Goal: Use online tool/utility: Utilize a website feature to perform a specific function

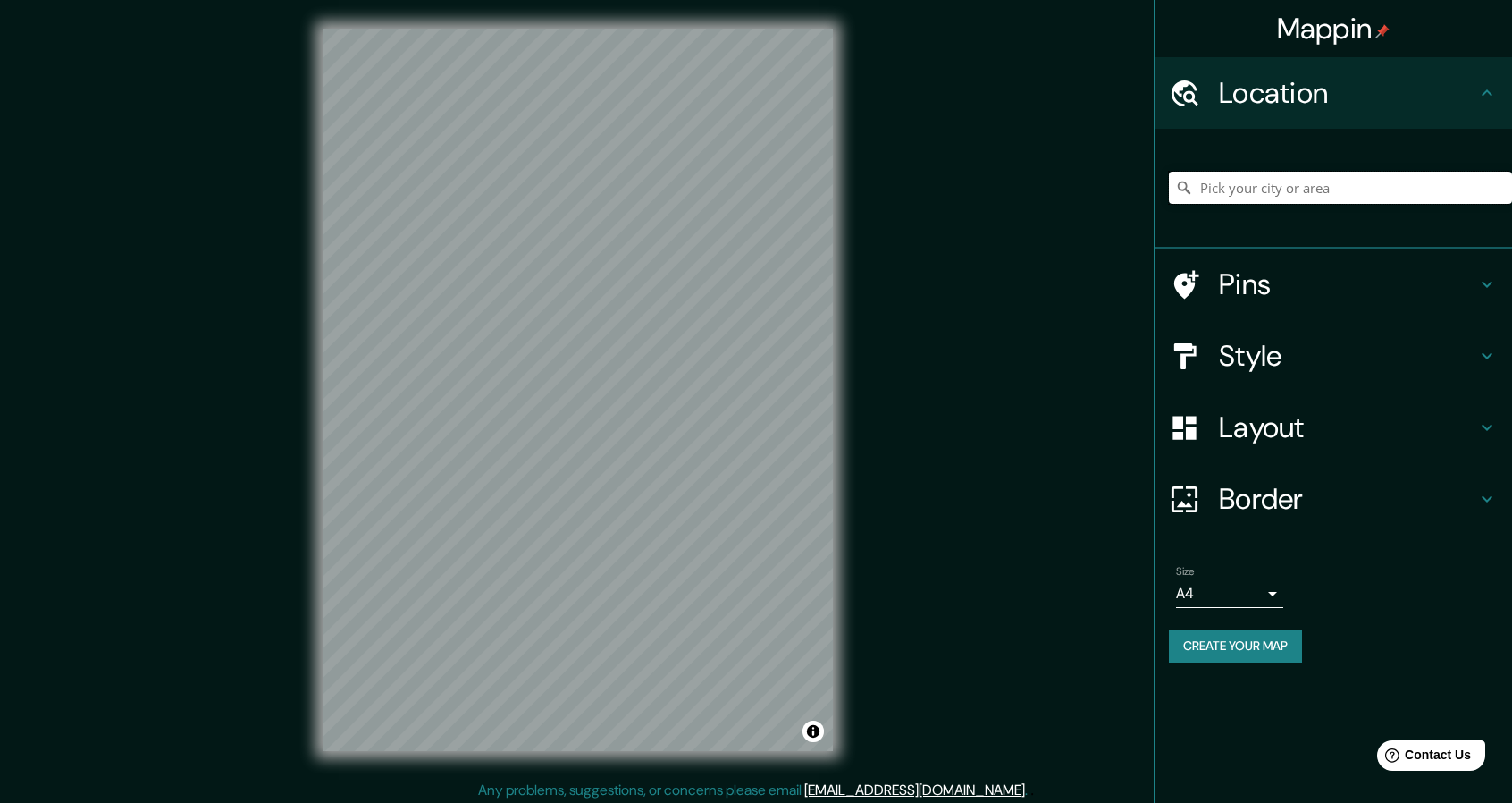
click at [1260, 185] on input "Pick your city or area" at bounding box center [1340, 187] width 343 height 32
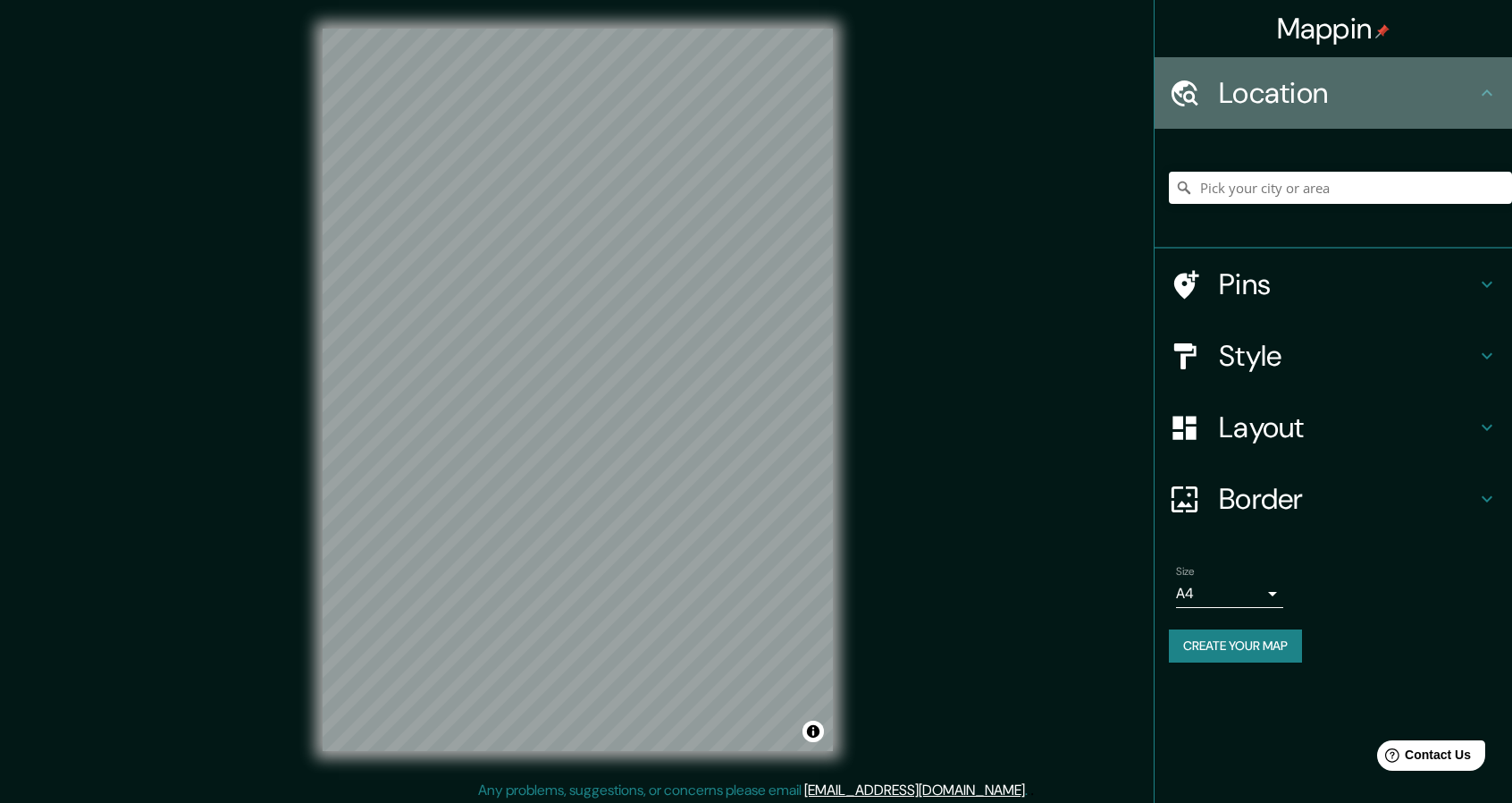
click at [1291, 86] on h4 "Location" at bounding box center [1347, 93] width 258 height 35
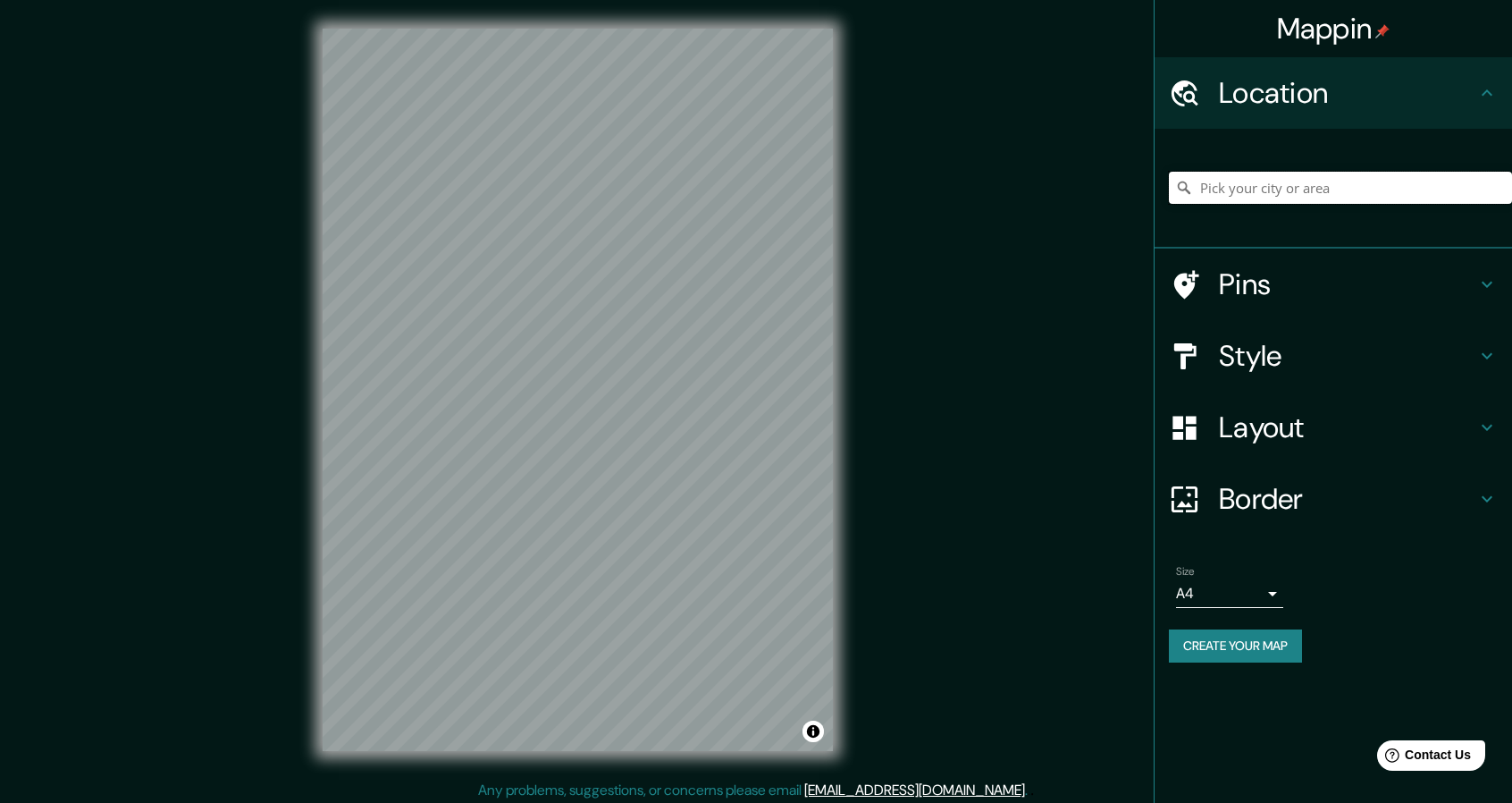
click at [1227, 201] on input "Pick your city or area" at bounding box center [1340, 187] width 343 height 32
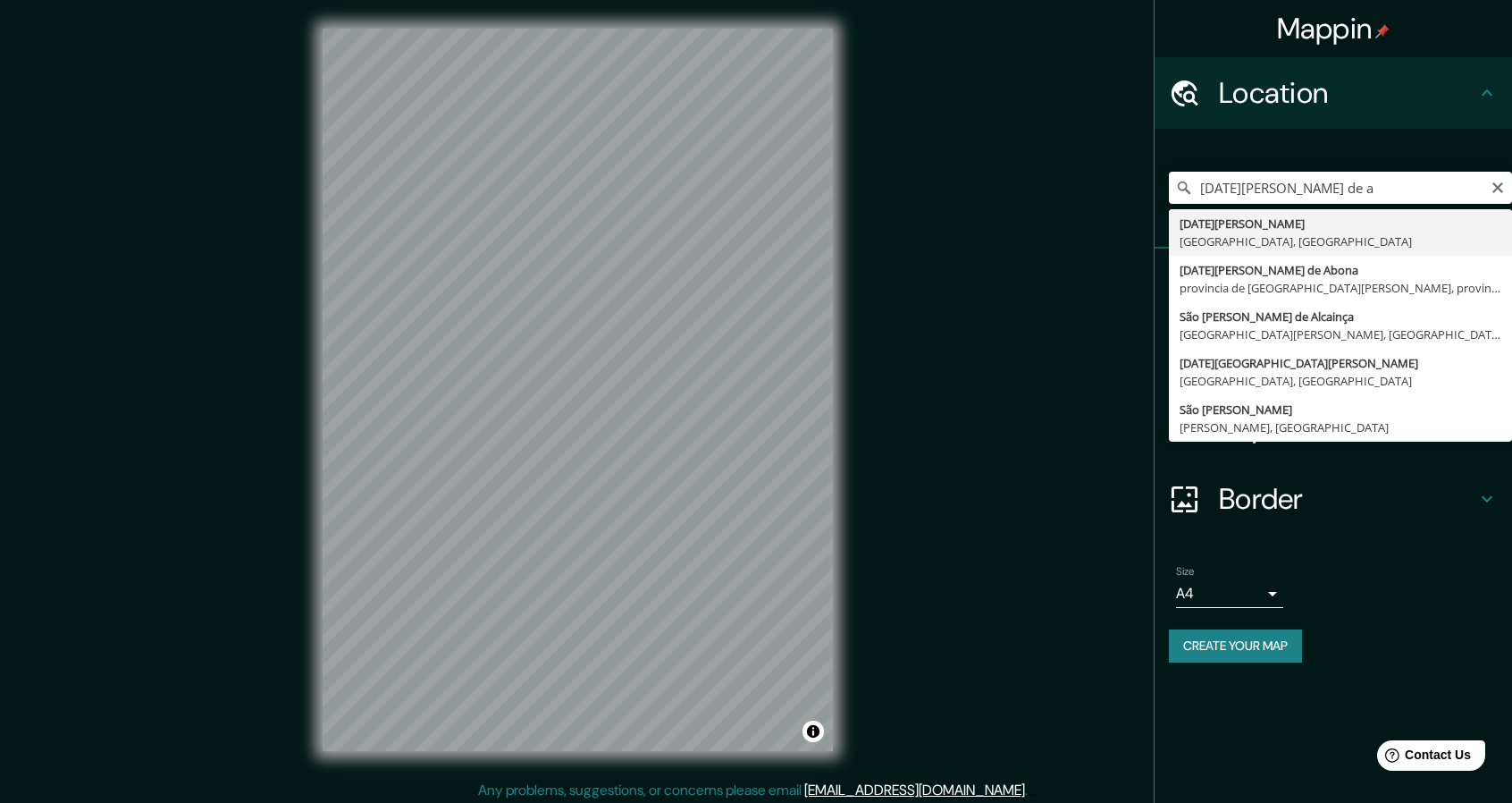
type input "[DATE][GEOGRAPHIC_DATA][PERSON_NAME], [GEOGRAPHIC_DATA], [GEOGRAPHIC_DATA]"
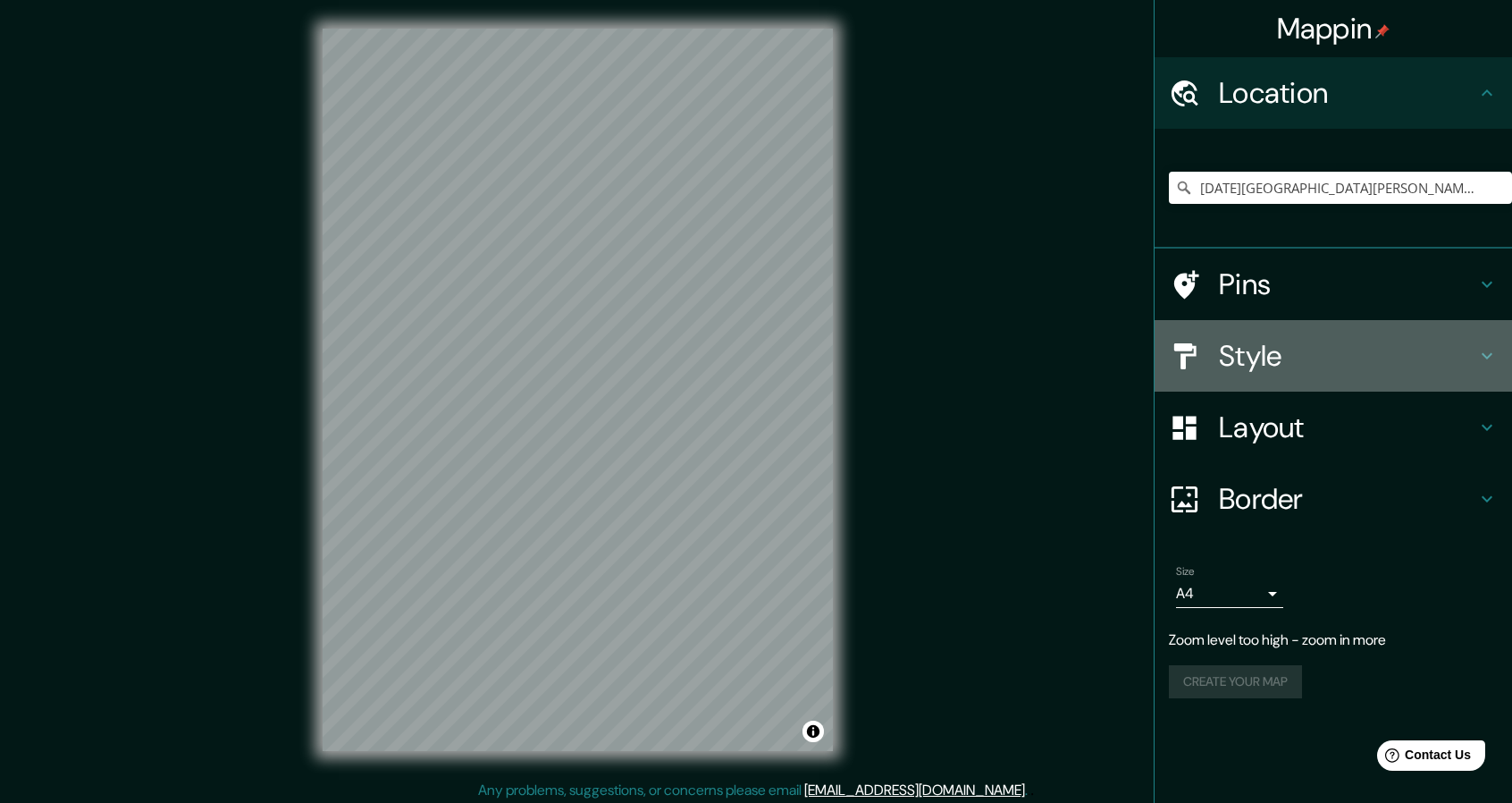
click at [1490, 348] on icon at bounding box center [1487, 356] width 22 height 22
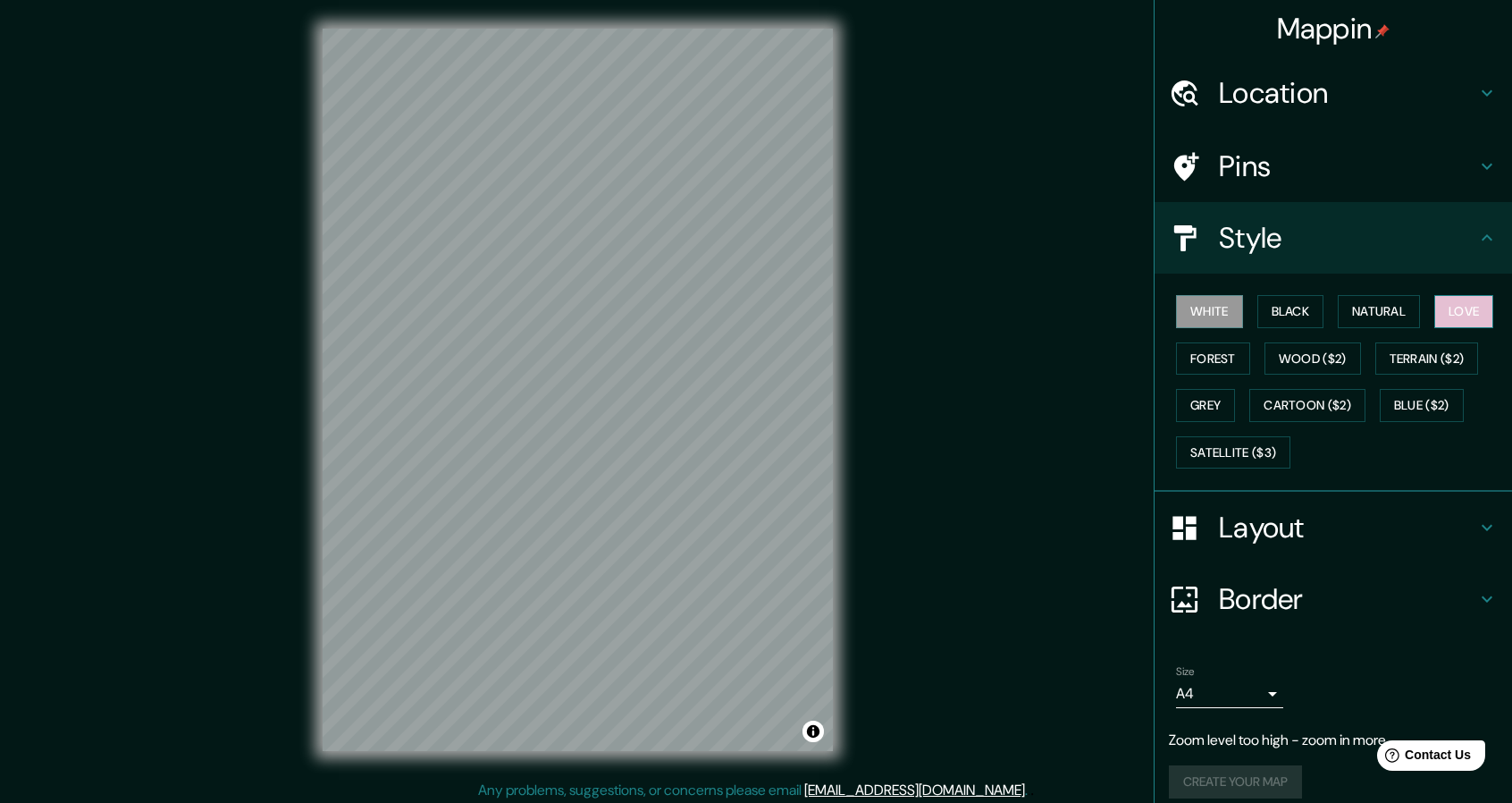
click at [1478, 325] on button "Love" at bounding box center [1464, 312] width 59 height 33
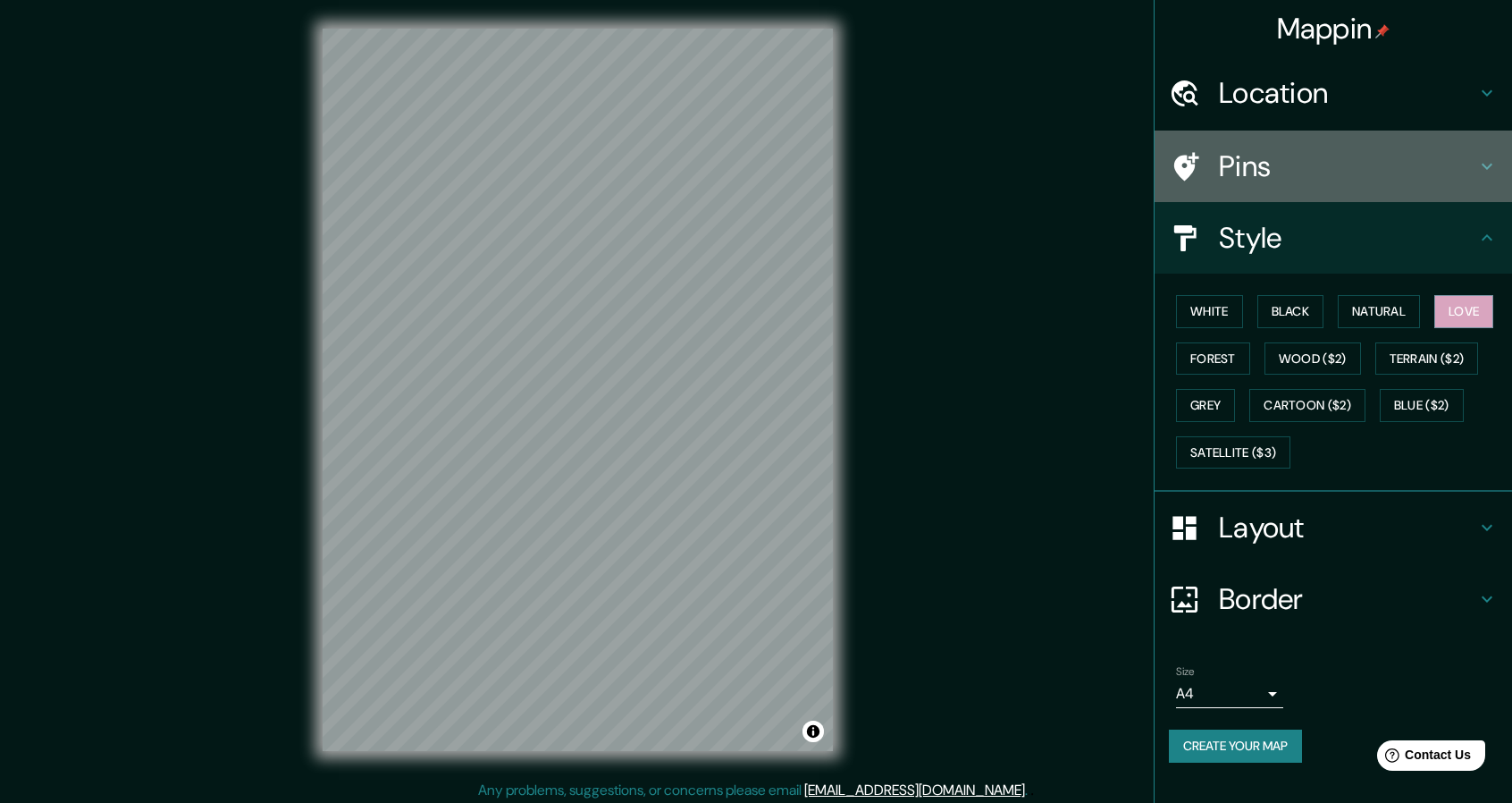
click at [1324, 160] on h4 "Pins" at bounding box center [1347, 166] width 258 height 35
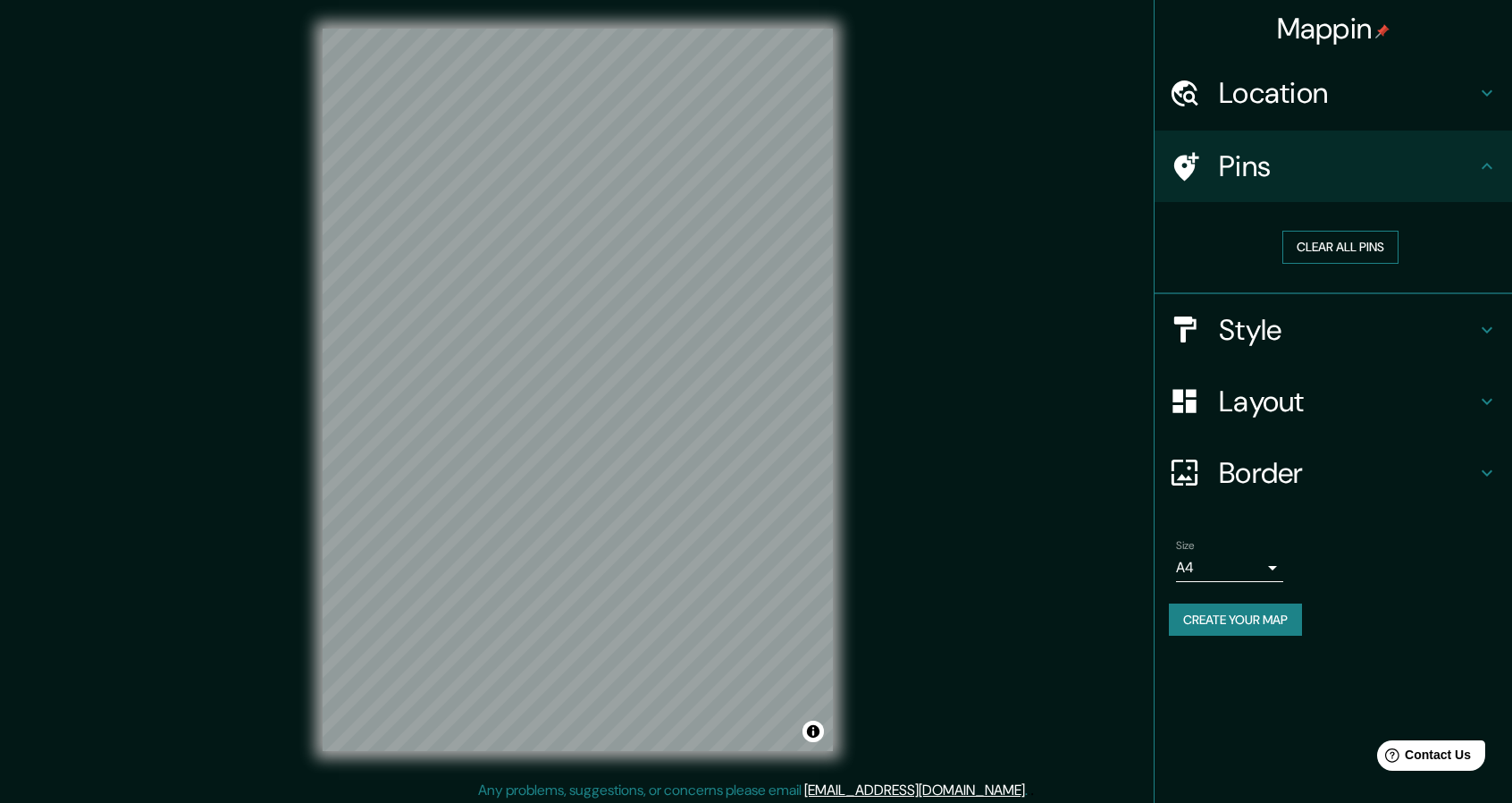
click at [1339, 238] on button "Clear all pins" at bounding box center [1340, 247] width 117 height 33
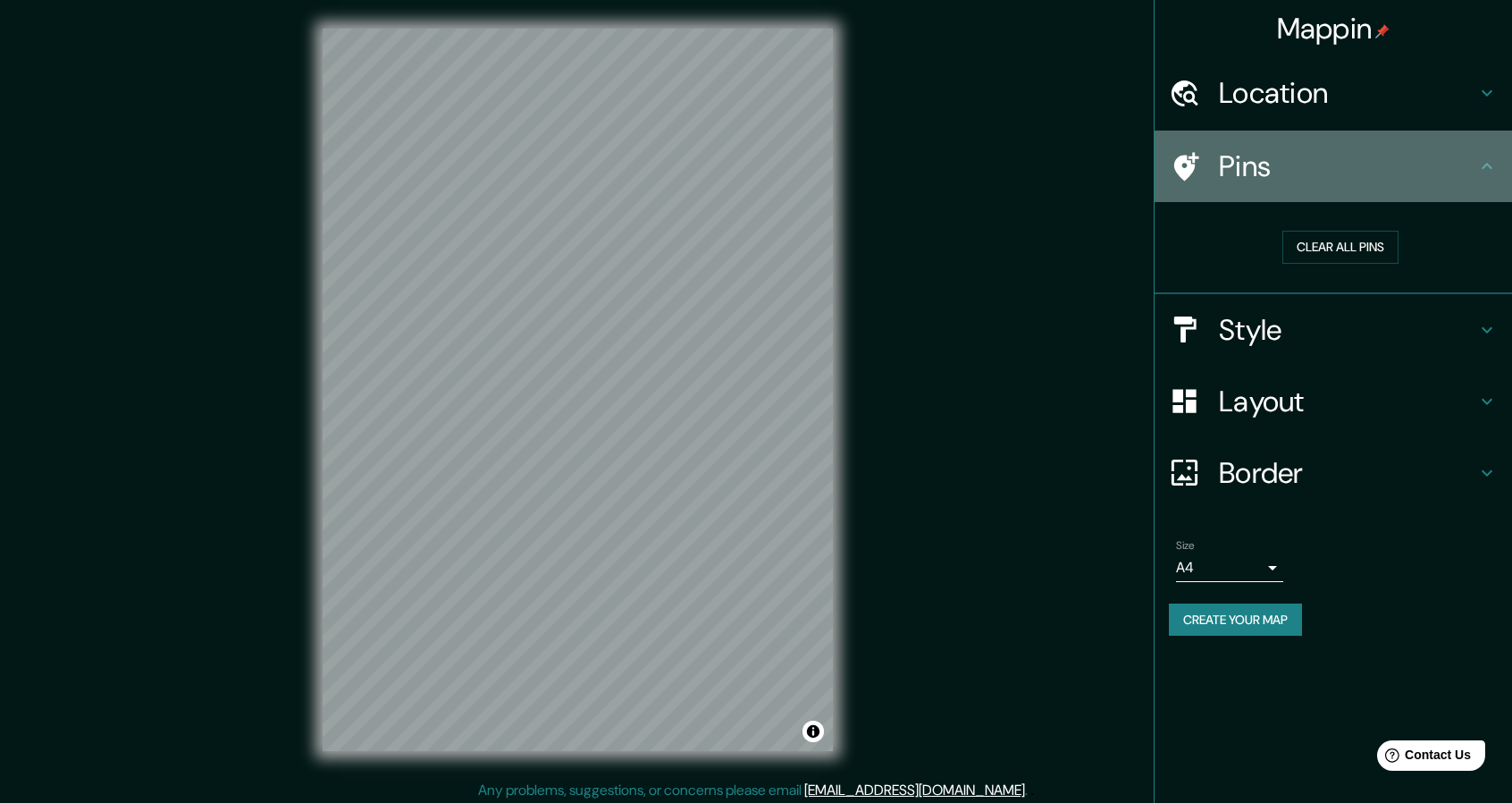
click at [1469, 181] on h4 "Pins" at bounding box center [1347, 166] width 258 height 35
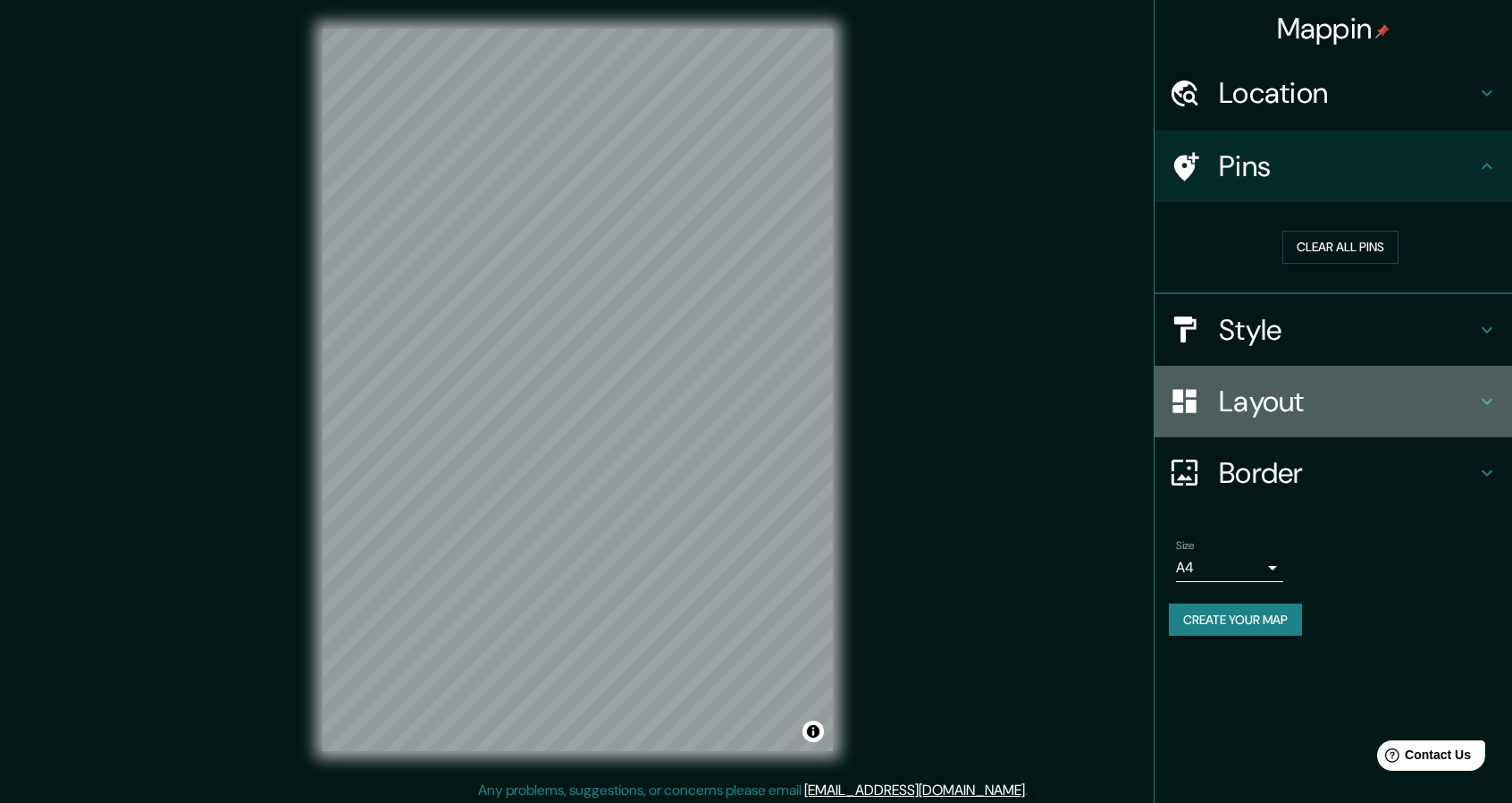
click at [1482, 387] on div "Layout" at bounding box center [1334, 401] width 358 height 72
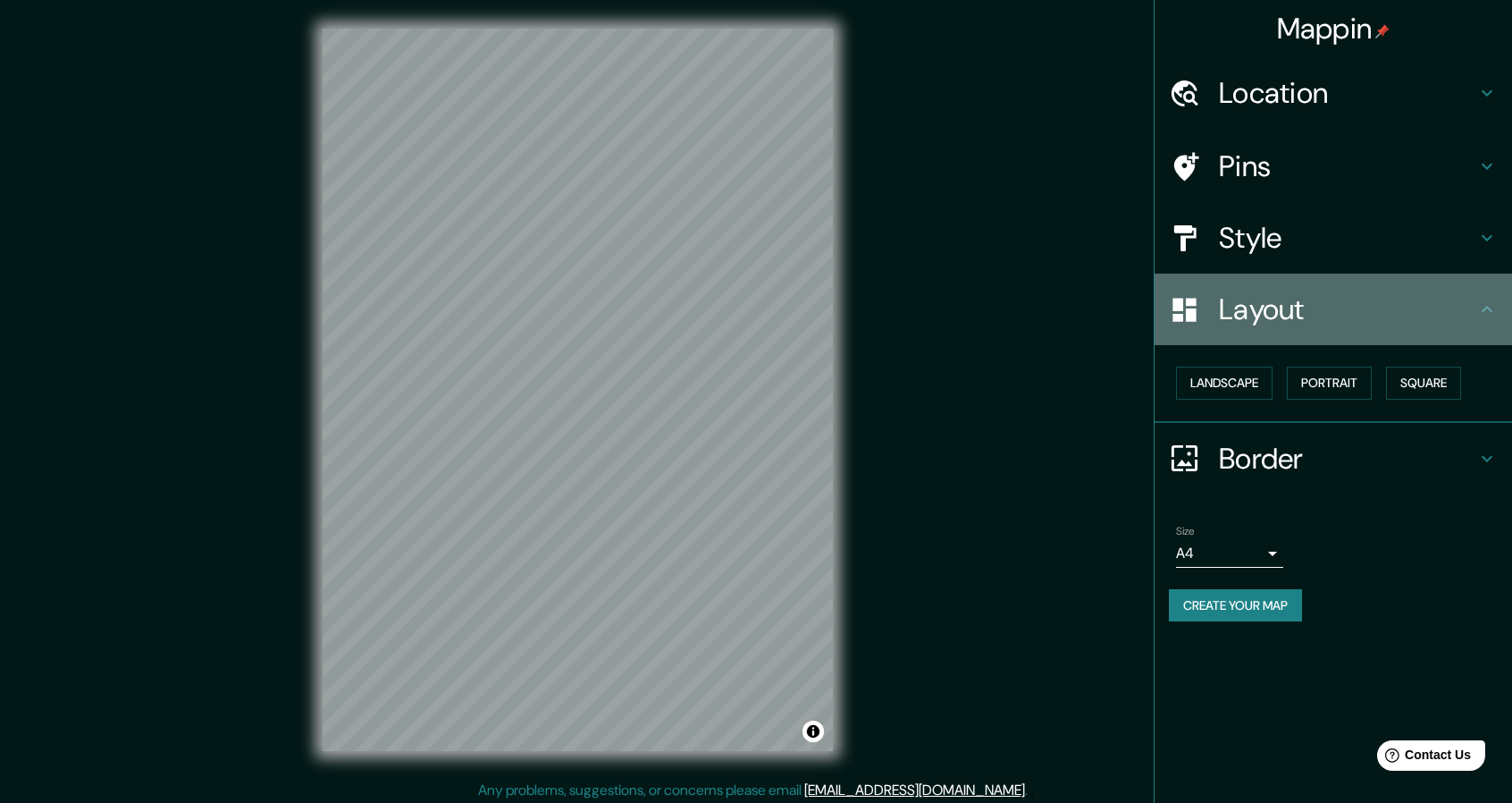
click at [1459, 303] on h4 "Layout" at bounding box center [1347, 309] width 258 height 35
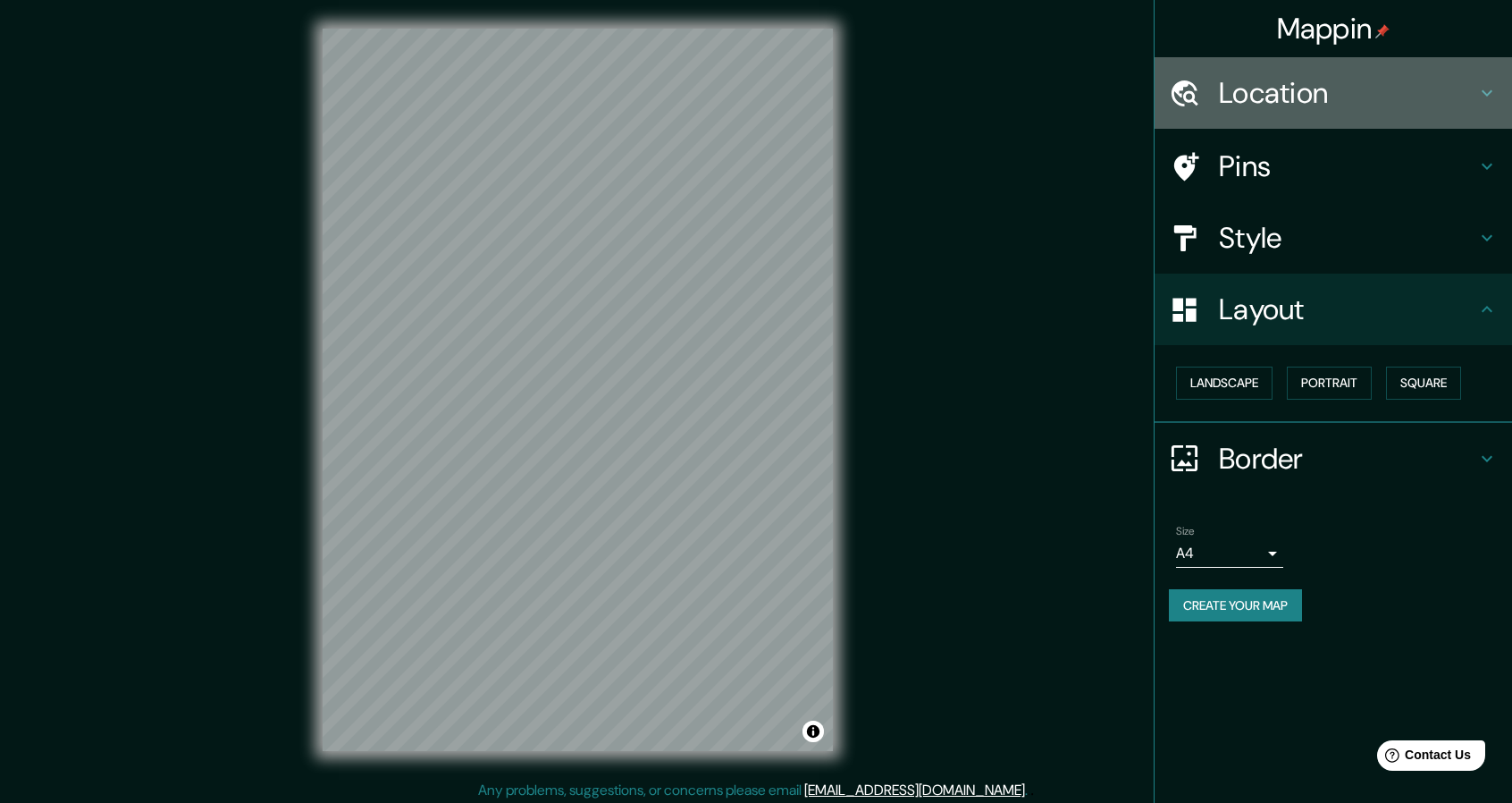
click at [1314, 117] on div "Location" at bounding box center [1334, 92] width 358 height 72
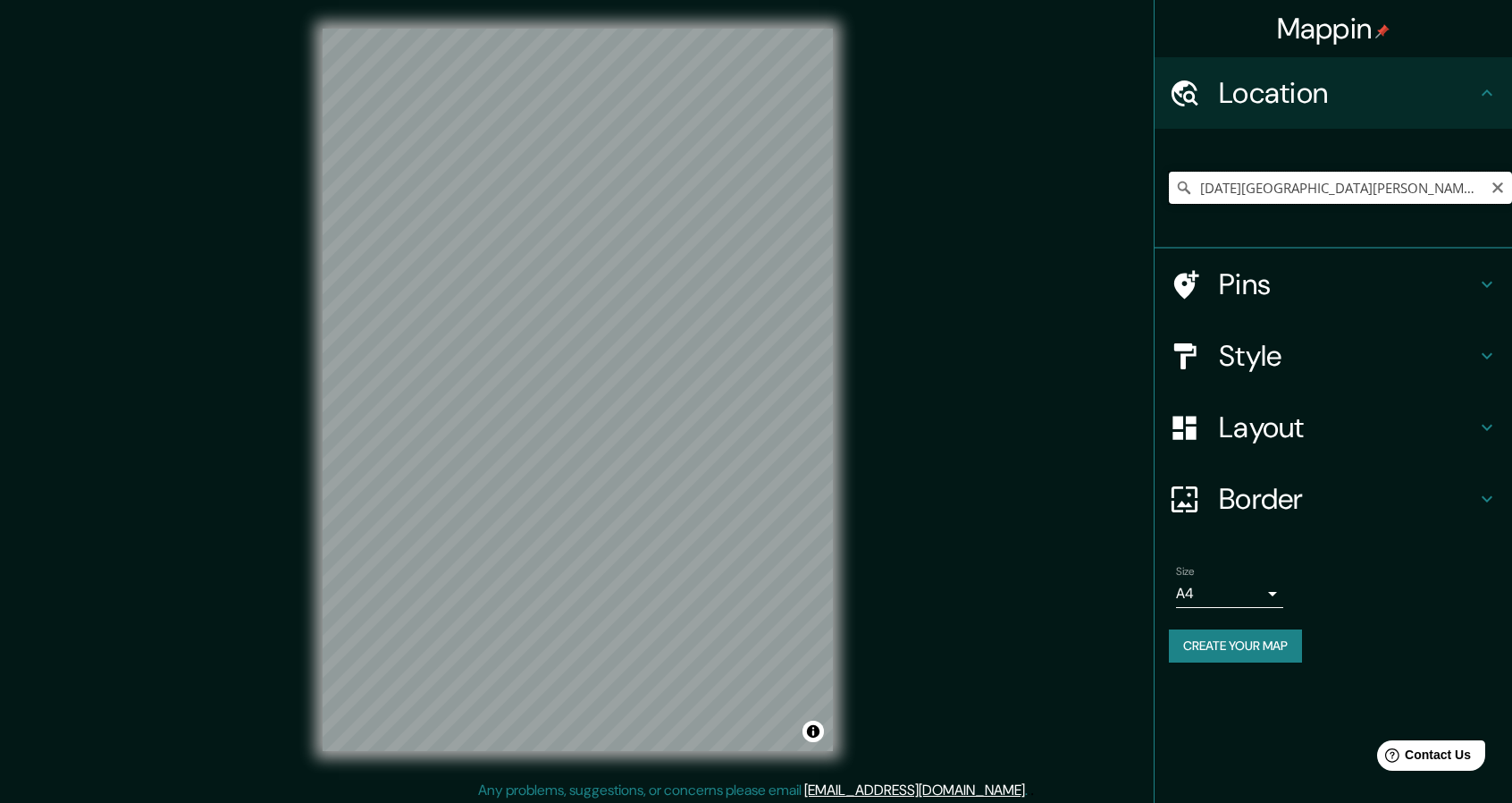
click at [1472, 185] on input "[DATE][GEOGRAPHIC_DATA][PERSON_NAME], [GEOGRAPHIC_DATA], [GEOGRAPHIC_DATA]" at bounding box center [1340, 187] width 343 height 32
